Goal: Register for event/course

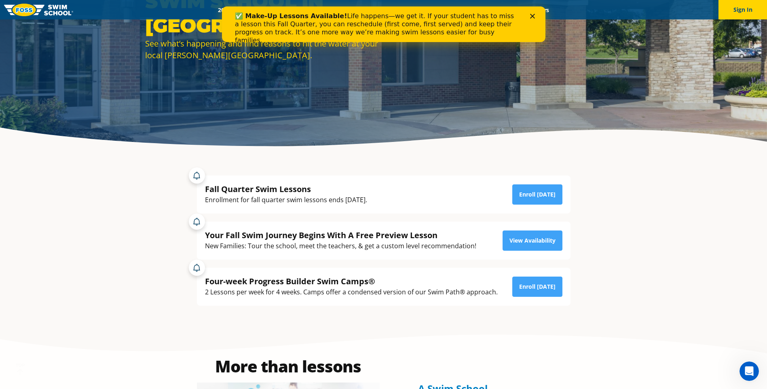
scroll to position [121, 0]
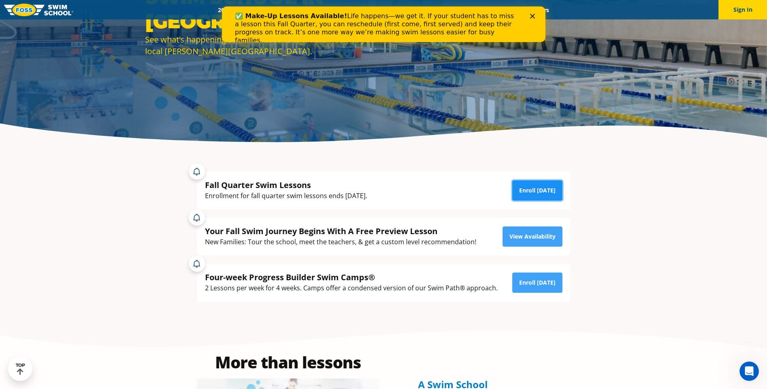
click at [538, 197] on link "Enroll [DATE]" at bounding box center [537, 190] width 50 height 20
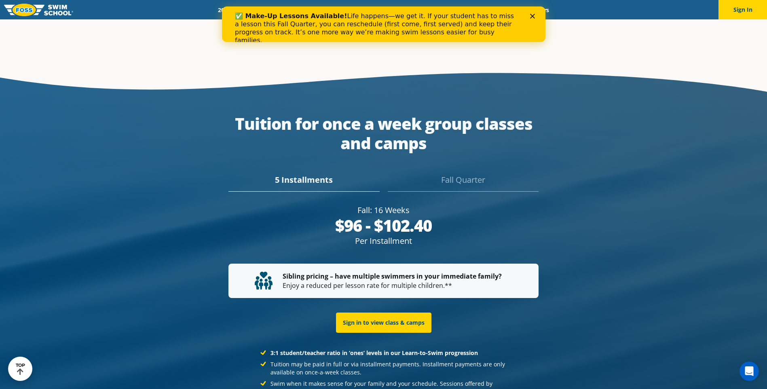
scroll to position [1537, 0]
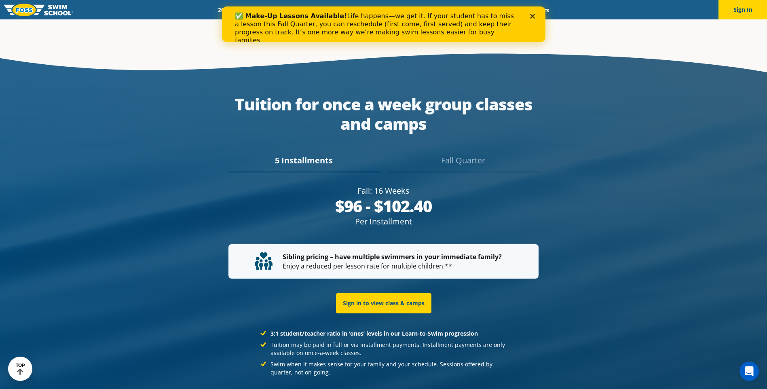
drag, startPoint x: 354, startPoint y: 214, endPoint x: 444, endPoint y: 212, distance: 89.4
click at [444, 216] on div "Per Installment" at bounding box center [384, 221] width 310 height 11
click at [687, 207] on div at bounding box center [383, 257] width 767 height 424
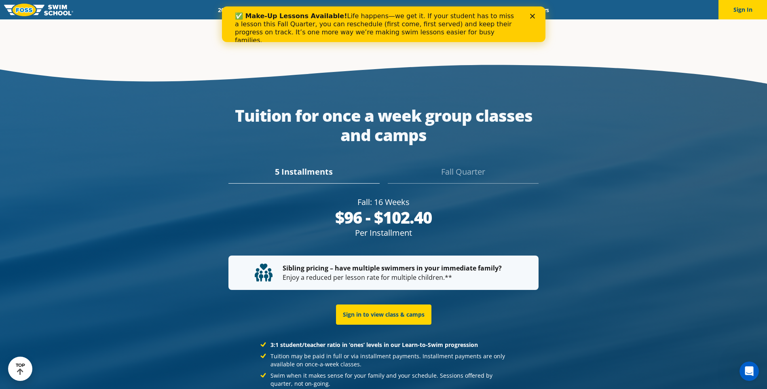
drag, startPoint x: 348, startPoint y: 183, endPoint x: 421, endPoint y: 216, distance: 79.5
click at [421, 216] on div "Fall: 16 Weeks $96 - $102.40 Per Installment $480 - $512 Fall Quarter" at bounding box center [384, 218] width 310 height 42
drag, startPoint x: 421, startPoint y: 216, endPoint x: 521, endPoint y: 218, distance: 100.7
click at [521, 218] on div "Fall: 16 Weeks $96 - $102.40 Per Installment $480 - $512 Fall Quarter" at bounding box center [383, 219] width 318 height 59
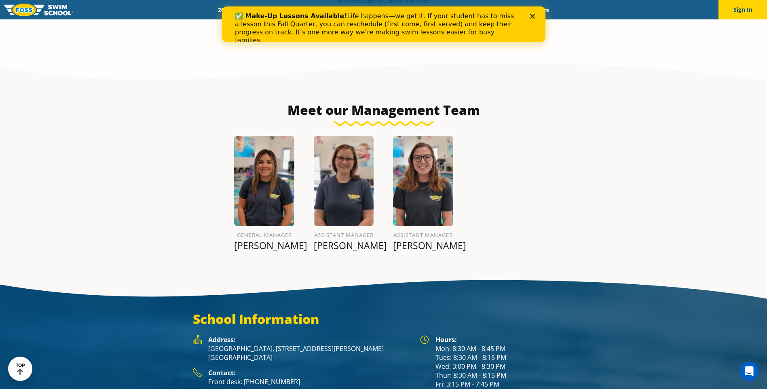
scroll to position [982, 0]
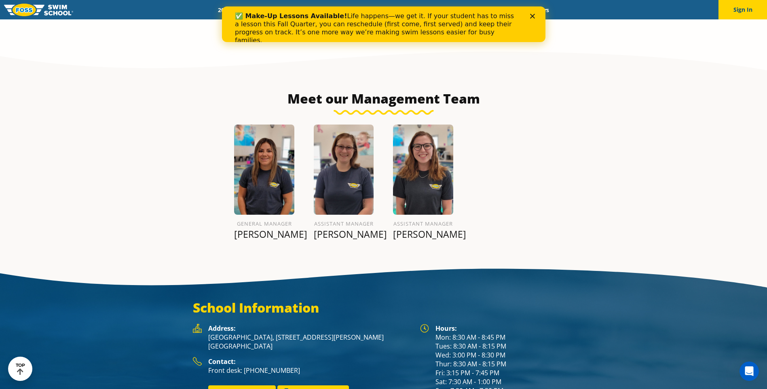
click at [260, 152] on img at bounding box center [264, 170] width 60 height 90
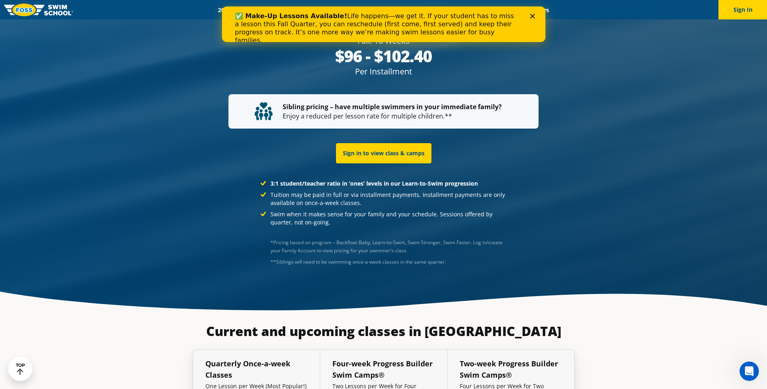
scroll to position [1687, 0]
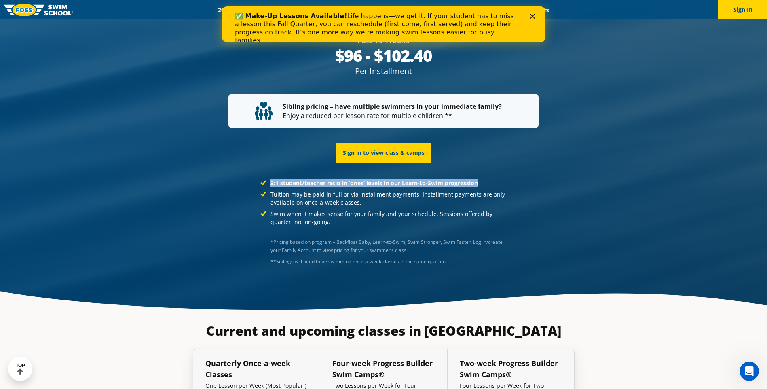
drag, startPoint x: 269, startPoint y: 160, endPoint x: 478, endPoint y: 161, distance: 209.5
click at [478, 179] on li "3:1 student/teacher ratio in ‘ones’ levels in our Learn-to-Swim progression" at bounding box center [383, 183] width 246 height 8
drag, startPoint x: 478, startPoint y: 161, endPoint x: 567, endPoint y: 165, distance: 88.7
click at [567, 171] on div "3:1 student/teacher ratio in ‘ones’ levels in our Learn-to-Swim progression Tui…" at bounding box center [384, 202] width 382 height 63
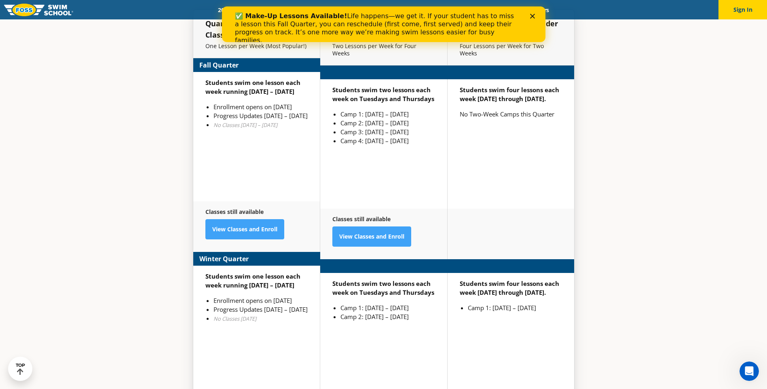
scroll to position [2092, 0]
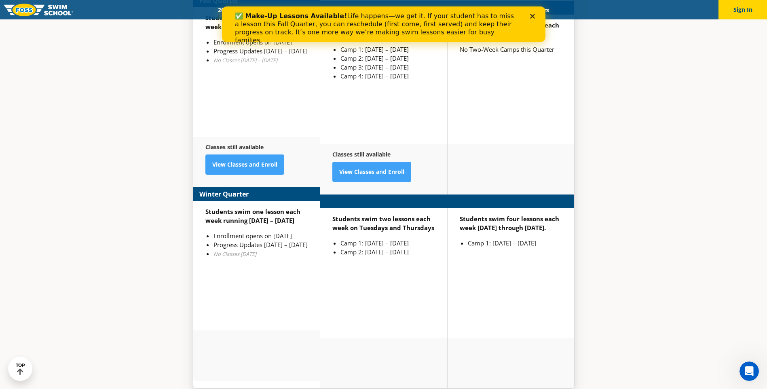
click at [255, 291] on div "Students swim one lesson each week running Jan 2 – March 12 Enrollment opens on…" at bounding box center [256, 265] width 127 height 129
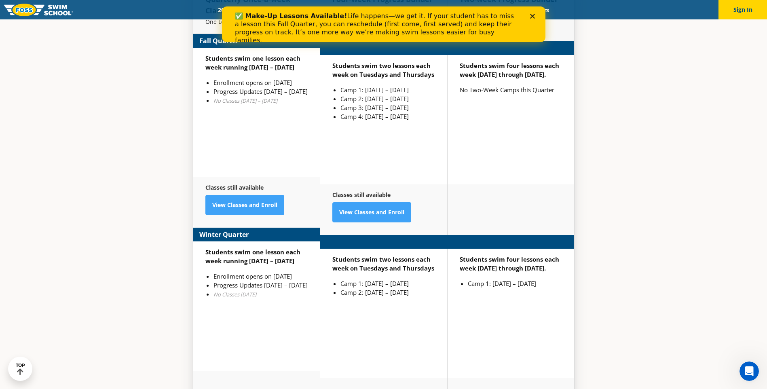
scroll to position [2063, 0]
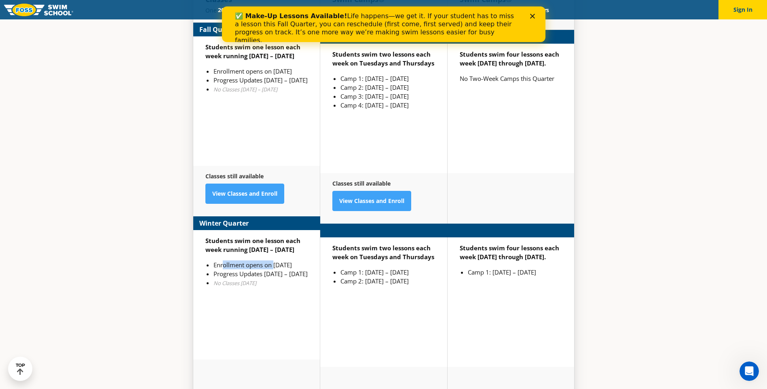
drag, startPoint x: 224, startPoint y: 258, endPoint x: 275, endPoint y: 258, distance: 50.2
click at [275, 260] on li "Enrollment opens on [DATE]" at bounding box center [261, 264] width 94 height 9
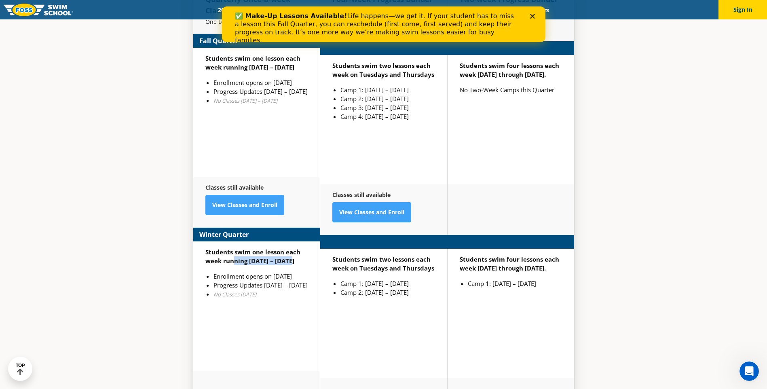
drag, startPoint x: 275, startPoint y: 258, endPoint x: 290, endPoint y: 243, distance: 21.7
click at [290, 248] on strong "Students swim one lesson each week running [DATE] – [DATE]" at bounding box center [252, 256] width 95 height 17
drag, startPoint x: 290, startPoint y: 243, endPoint x: 298, endPoint y: 256, distance: 15.8
click at [298, 272] on li "Enrollment opens on [DATE]" at bounding box center [261, 276] width 94 height 9
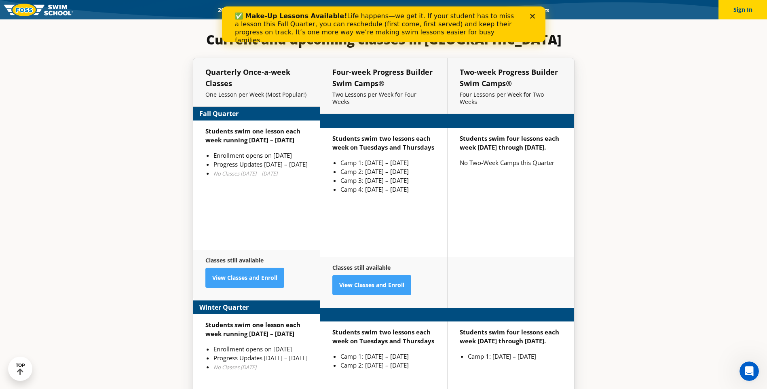
scroll to position [1993, 0]
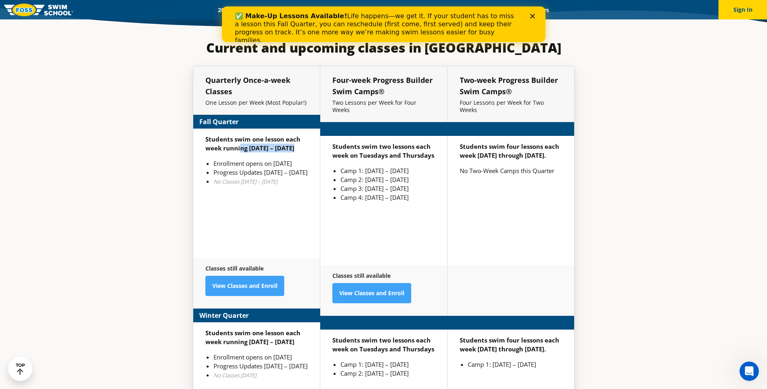
drag, startPoint x: 241, startPoint y: 124, endPoint x: 298, endPoint y: 127, distance: 57.9
click at [298, 135] on p "Students swim one lesson each week running [DATE] – [DATE]" at bounding box center [256, 144] width 102 height 18
drag, startPoint x: 298, startPoint y: 127, endPoint x: 293, endPoint y: 154, distance: 28.4
click at [293, 168] on li "Progress Updates [DATE] – [DATE]" at bounding box center [261, 172] width 94 height 9
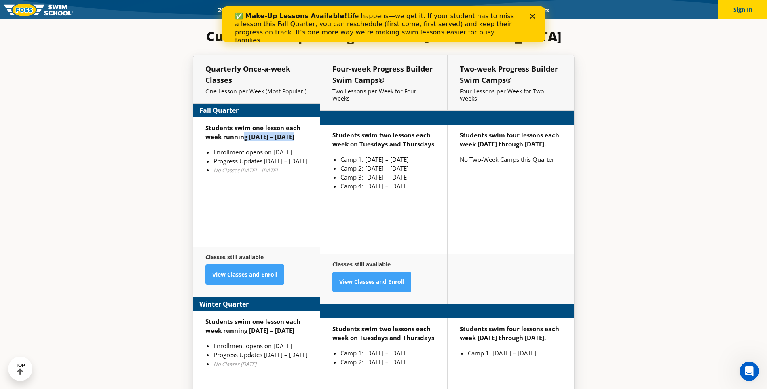
drag, startPoint x: 243, startPoint y: 127, endPoint x: 301, endPoint y: 129, distance: 57.5
click at [301, 129] on p "Students swim one lesson each week running [DATE] – [DATE]" at bounding box center [256, 132] width 102 height 18
drag, startPoint x: 301, startPoint y: 129, endPoint x: 375, endPoint y: 175, distance: 87.2
click at [375, 175] on div "Students swim two lessons each week on Tuesdays and Thursdays Camp 1: Sep 2 – S…" at bounding box center [383, 189] width 127 height 129
drag, startPoint x: 366, startPoint y: 162, endPoint x: 412, endPoint y: 160, distance: 46.6
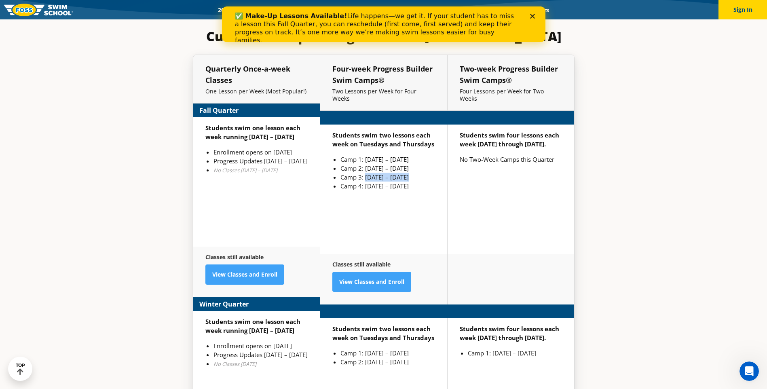
click at [412, 173] on li "Camp 3: [DATE] – [DATE]" at bounding box center [388, 177] width 95 height 9
drag, startPoint x: 402, startPoint y: 156, endPoint x: 394, endPoint y: 171, distance: 17.1
click at [402, 173] on li "Camp 3: [DATE] – [DATE]" at bounding box center [388, 177] width 95 height 9
drag, startPoint x: 246, startPoint y: 323, endPoint x: 291, endPoint y: 319, distance: 45.4
click at [291, 319] on strong "Students swim one lesson each week running [DATE] – [DATE]" at bounding box center [252, 325] width 95 height 17
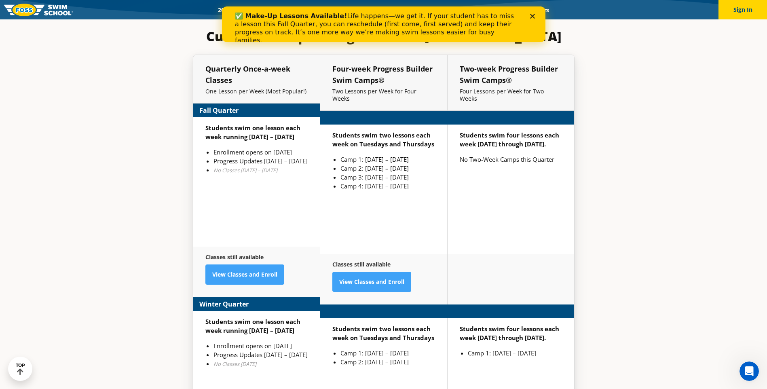
drag, startPoint x: 291, startPoint y: 319, endPoint x: 301, endPoint y: 323, distance: 10.6
click at [301, 323] on p "Students swim one lesson each week running [DATE] – [DATE]" at bounding box center [256, 326] width 102 height 18
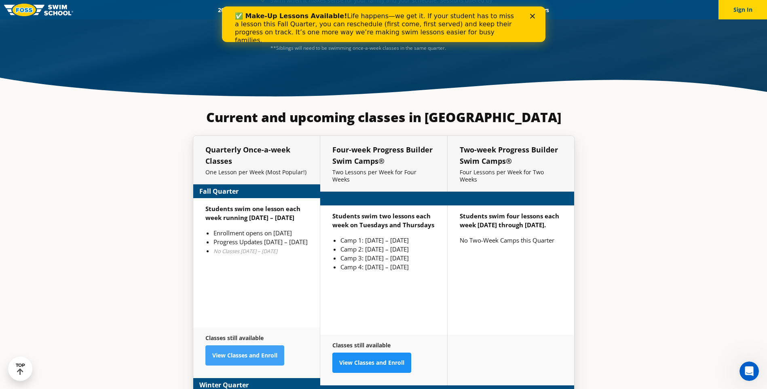
scroll to position [1889, 0]
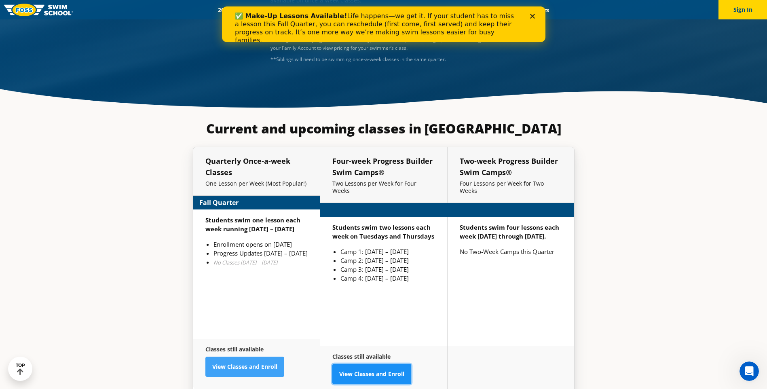
click at [372, 364] on link "View Classes and Enroll" at bounding box center [371, 374] width 79 height 20
